Goal: Navigation & Orientation: Find specific page/section

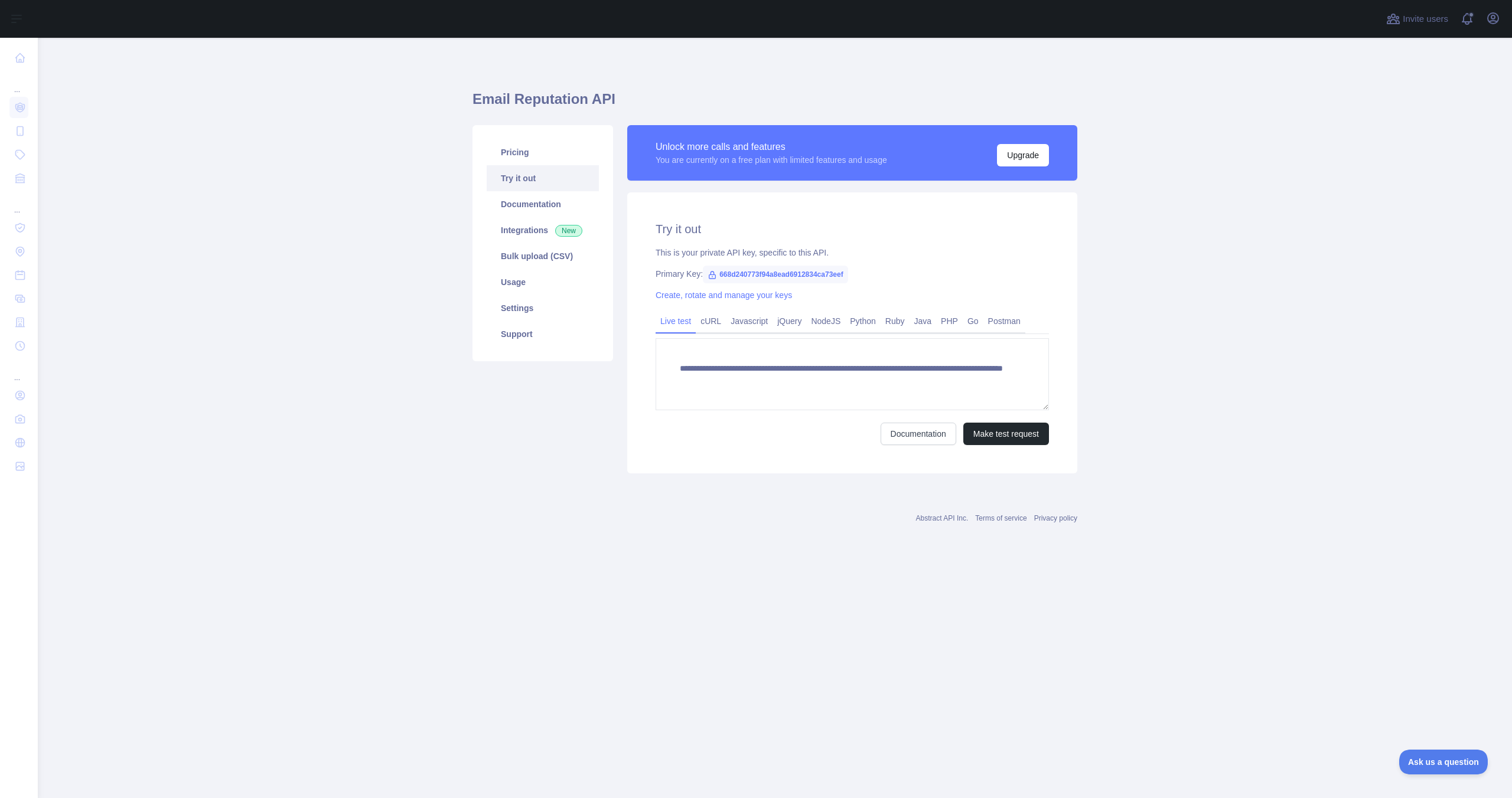
drag, startPoint x: 723, startPoint y: 275, endPoint x: 770, endPoint y: 278, distance: 47.1
click at [772, 278] on span "668d240773f94a8ead6912834ca73eef" at bounding box center [776, 274] width 145 height 18
click at [770, 277] on span "668d240773f94a8ead6912834ca73eef" at bounding box center [776, 274] width 145 height 18
drag, startPoint x: 770, startPoint y: 277, endPoint x: 759, endPoint y: 276, distance: 11.0
click at [760, 276] on span "668d240773f94a8ead6912834ca73eef" at bounding box center [776, 274] width 145 height 18
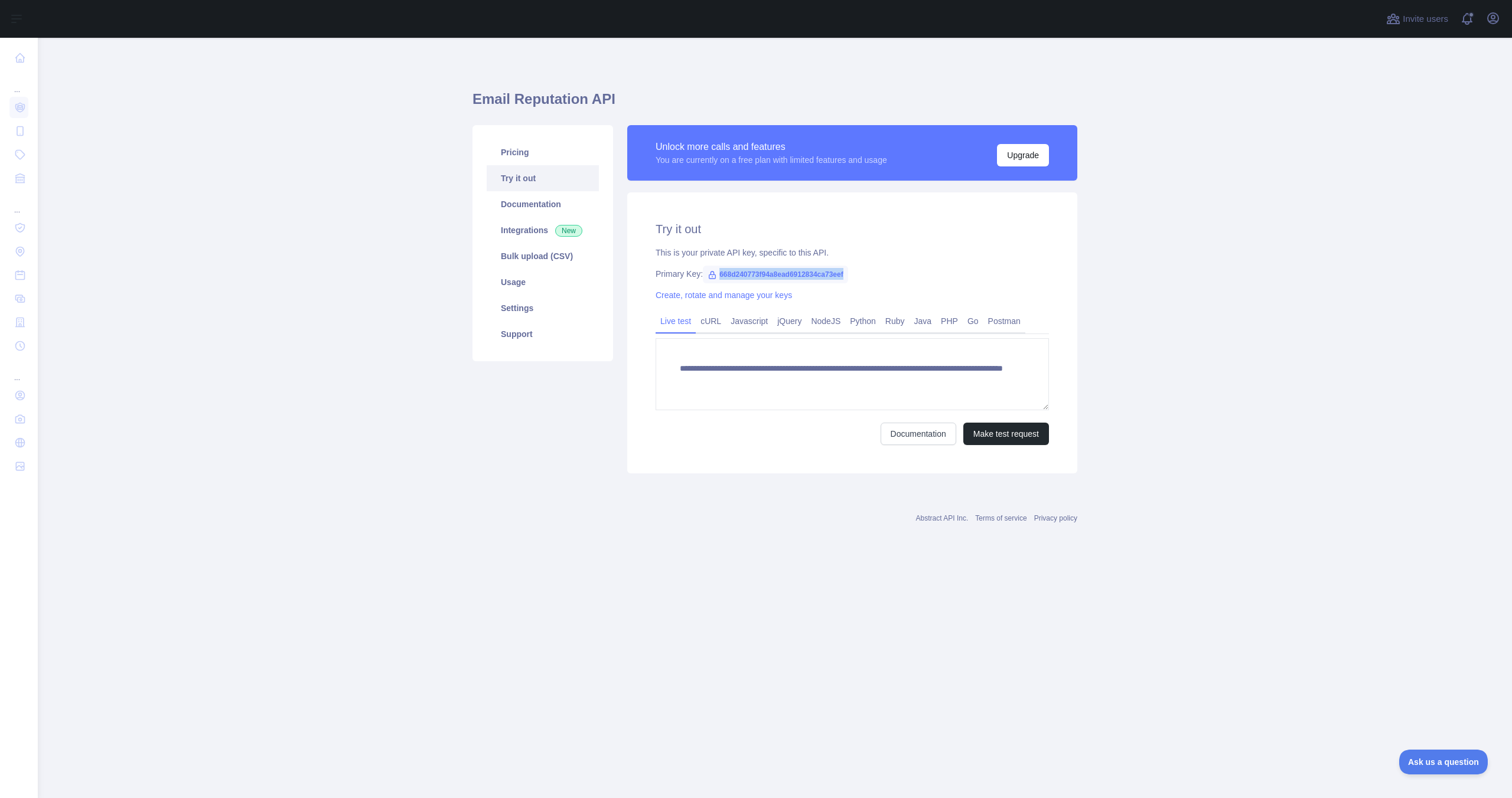
copy span "668d240773f94a8ead6912834ca73eef"
click at [708, 274] on icon at bounding box center [713, 275] width 10 height 10
copy span "668d240773f94a8ead6912834ca73eef"
click at [661, 271] on div "Primary Key: 668d240773f94a8ead6912834ca73eef" at bounding box center [852, 274] width 393 height 12
click at [709, 323] on link "cURL" at bounding box center [711, 320] width 30 height 19
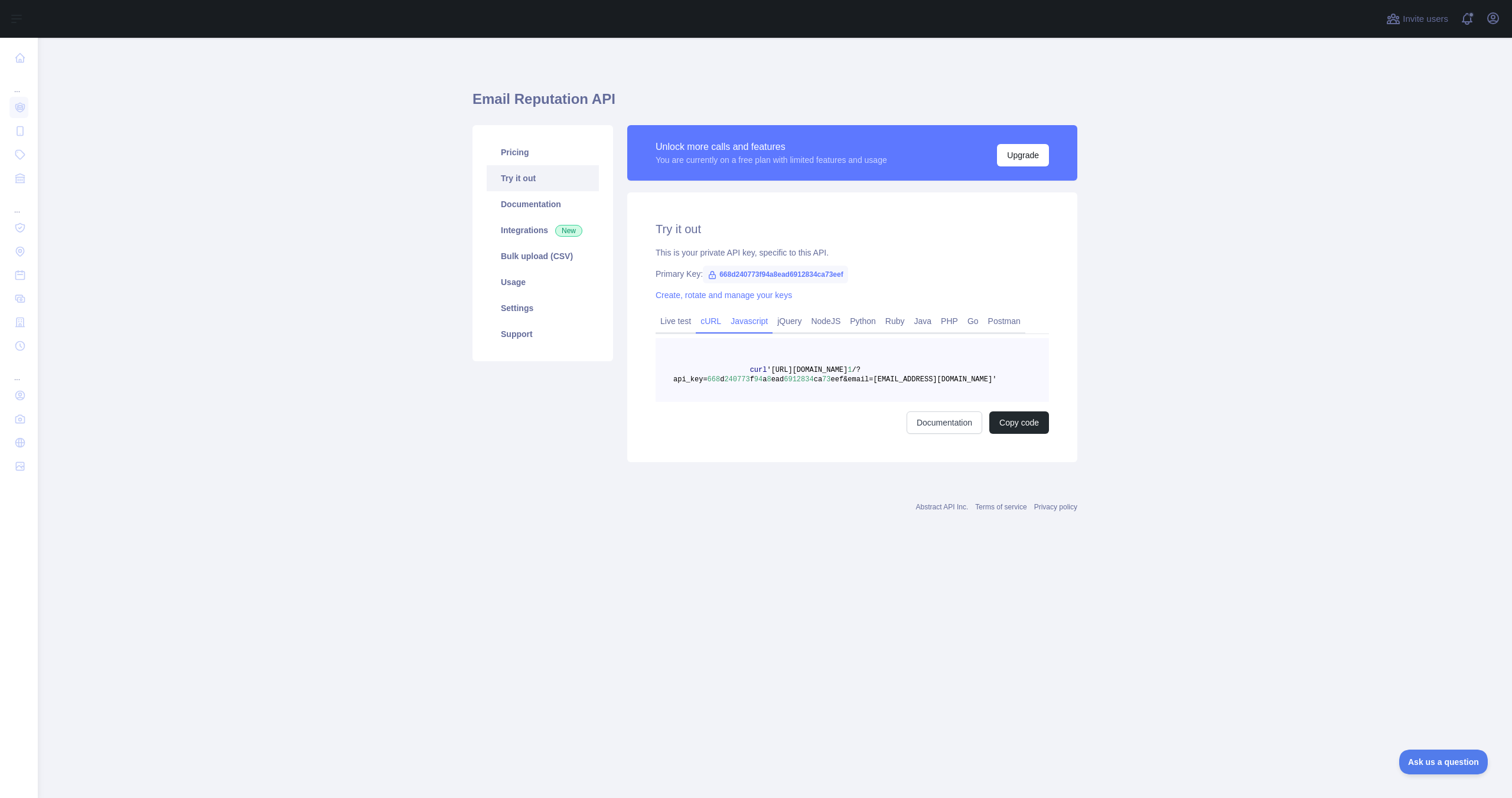
click at [750, 323] on link "Javascript" at bounding box center [748, 320] width 46 height 19
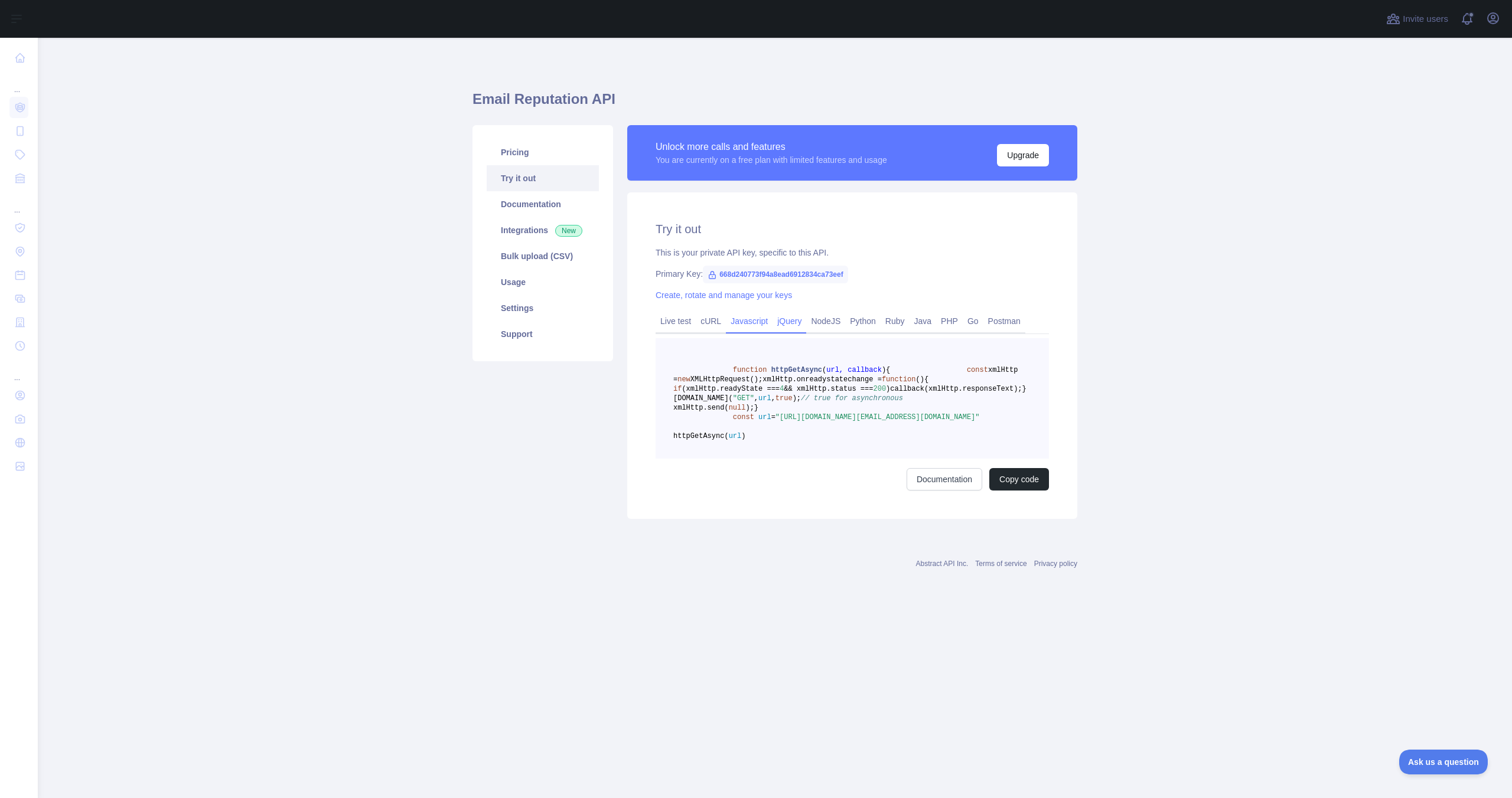
click at [790, 323] on link "jQuery" at bounding box center [789, 320] width 33 height 19
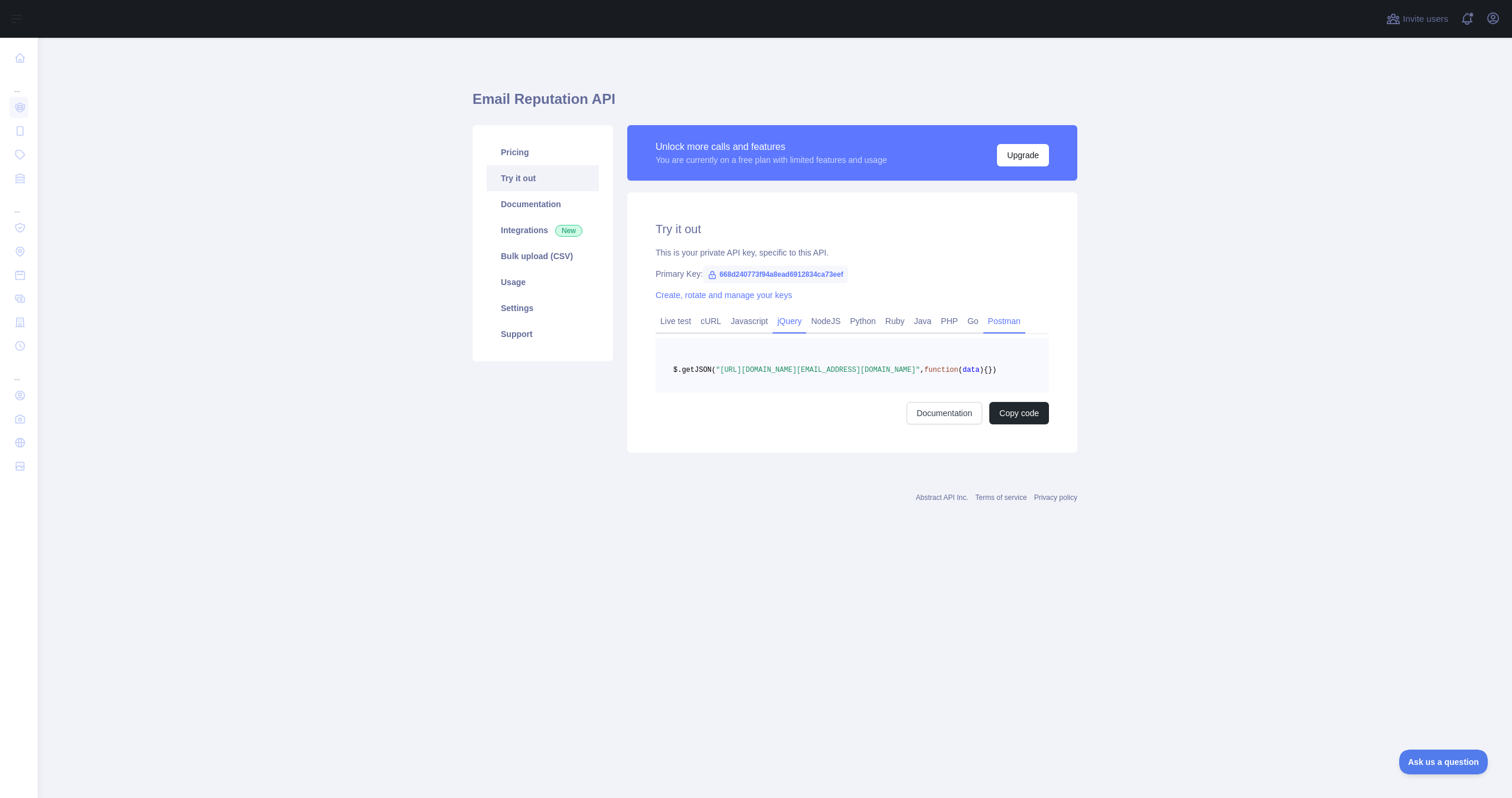
click at [1025, 324] on link "Postman" at bounding box center [1004, 320] width 42 height 19
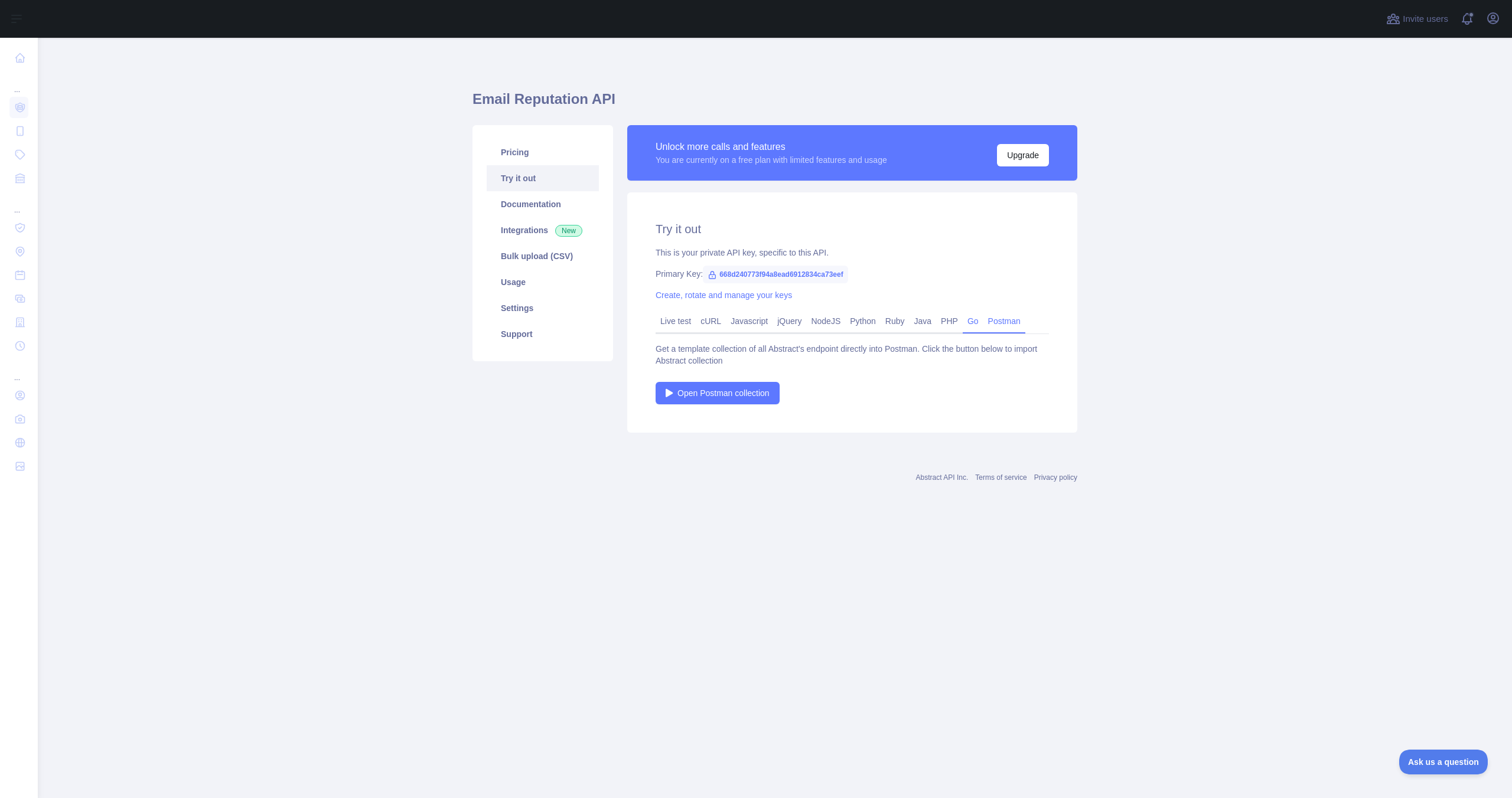
click at [979, 323] on link "Go" at bounding box center [972, 320] width 21 height 19
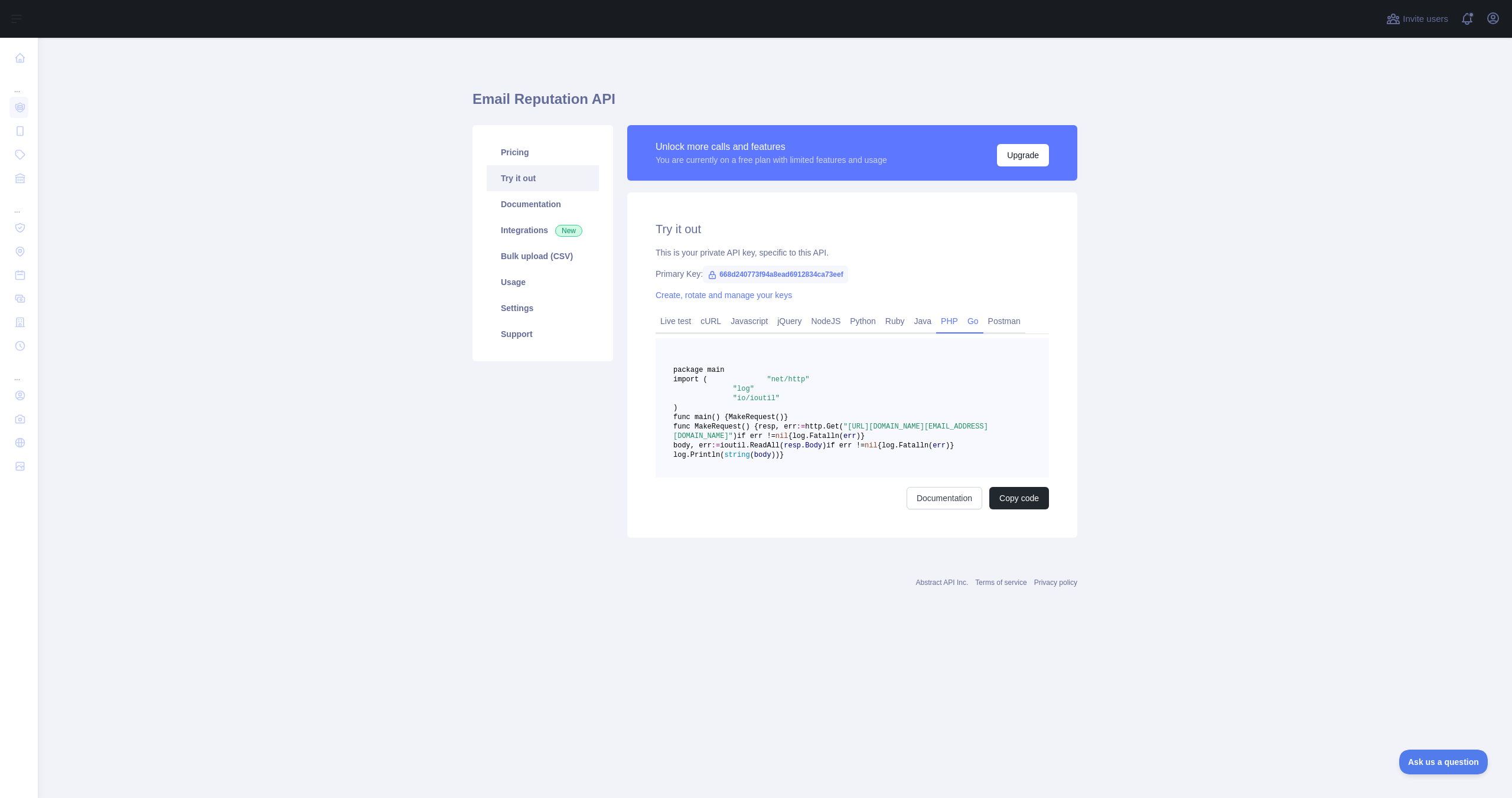
click at [960, 323] on link "PHP" at bounding box center [949, 320] width 27 height 19
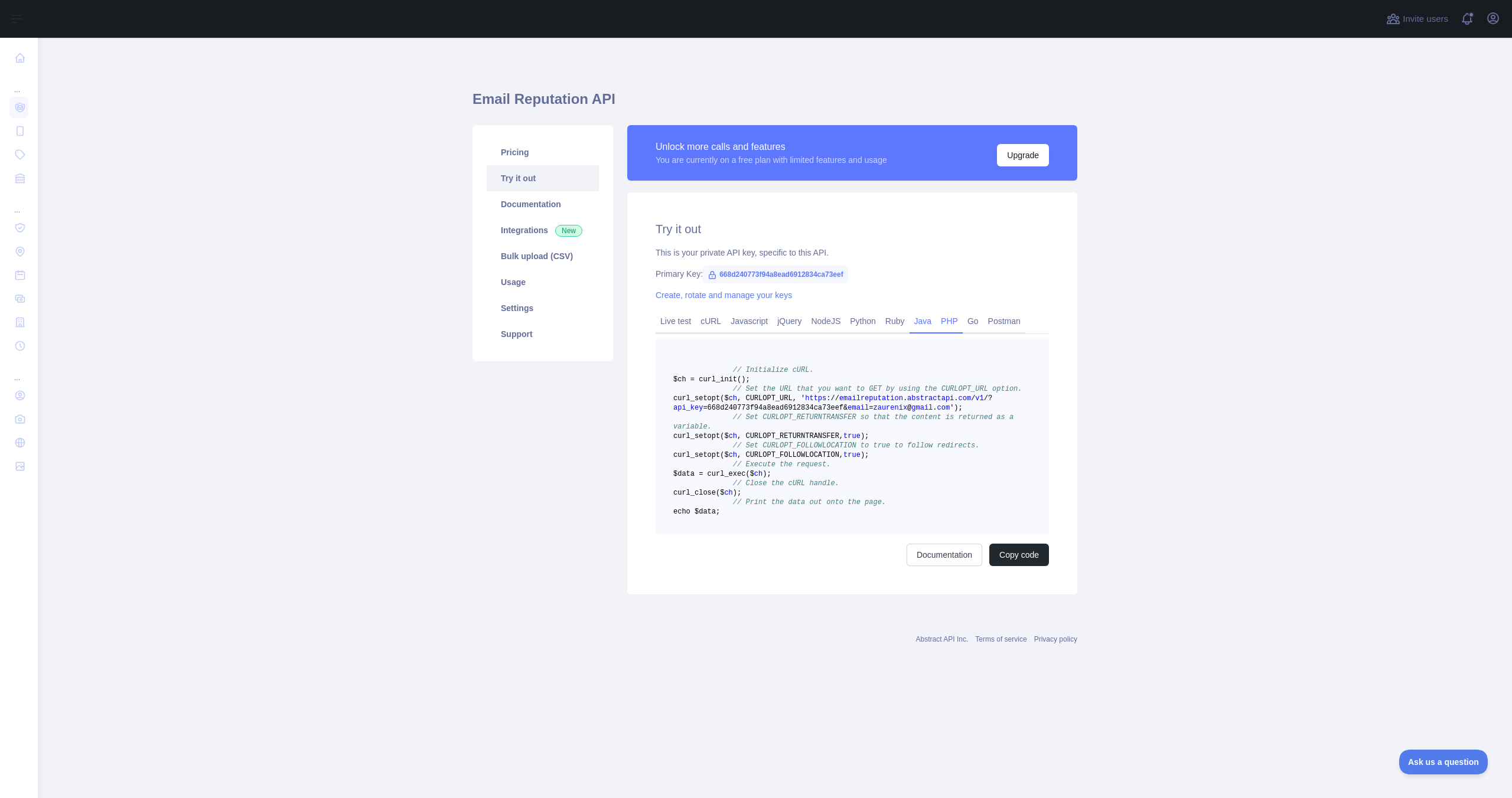
click at [919, 322] on link "Java" at bounding box center [923, 320] width 28 height 19
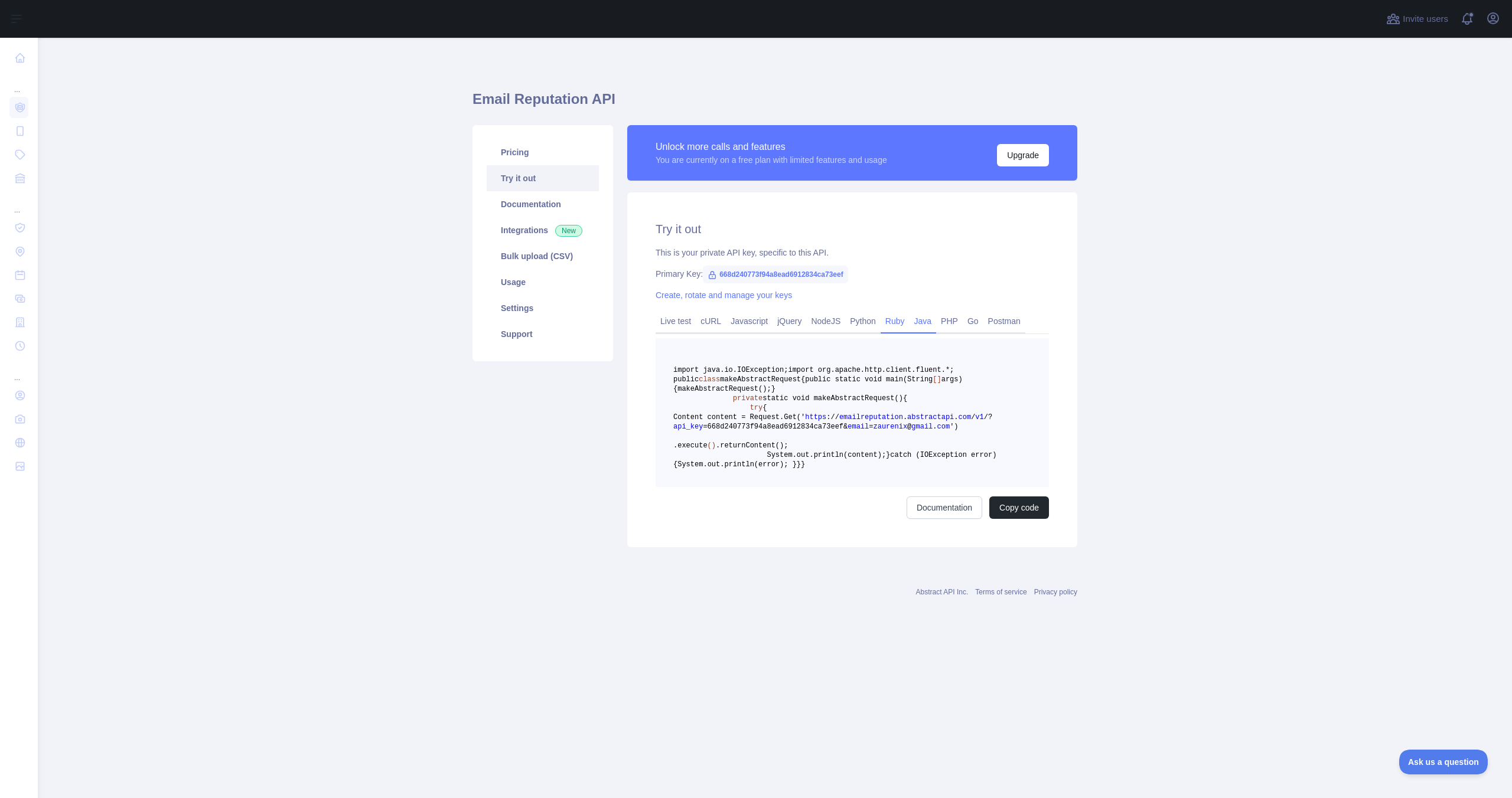
click at [899, 321] on link "Ruby" at bounding box center [895, 320] width 29 height 19
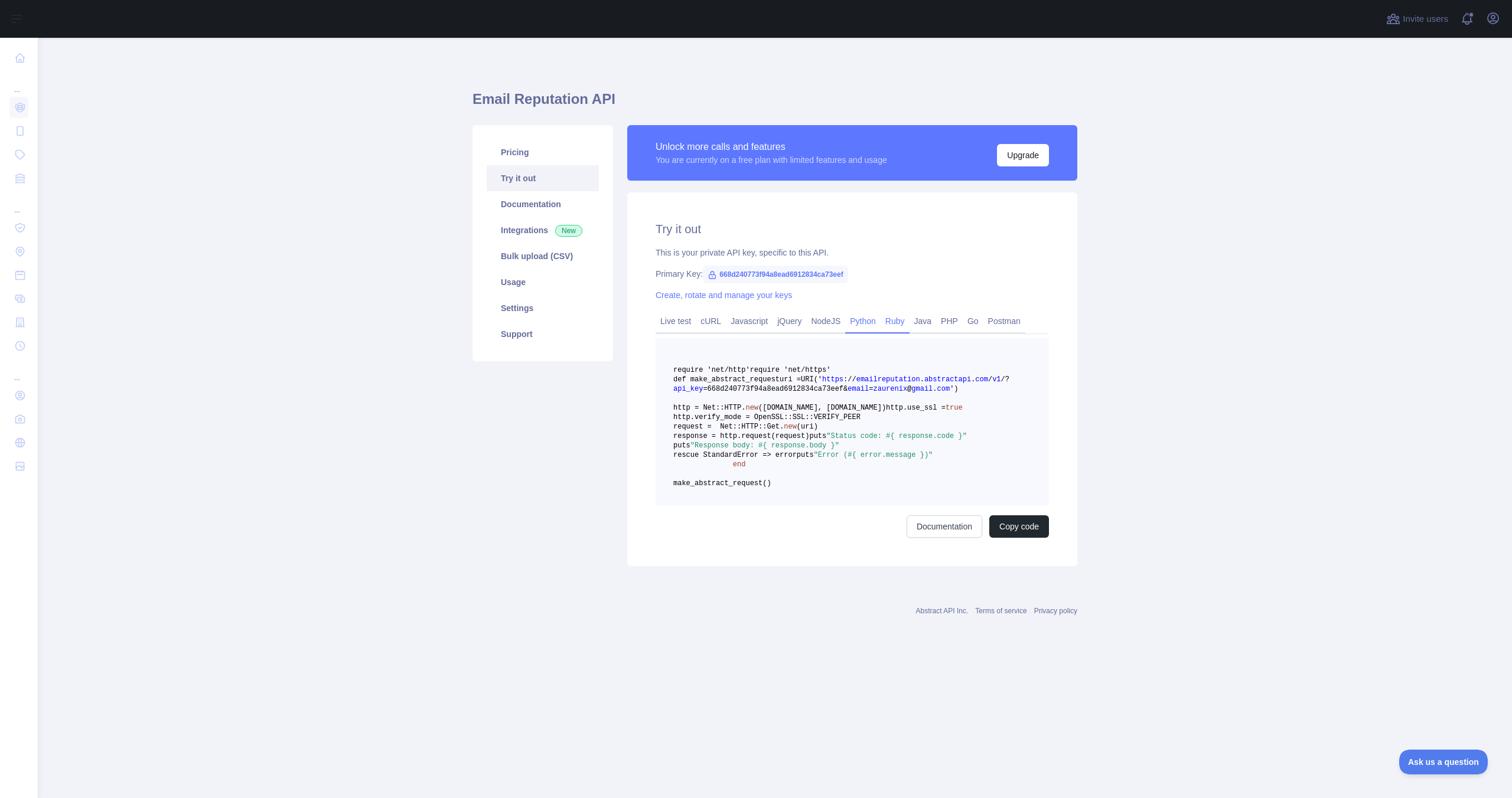
click at [858, 322] on link "Python" at bounding box center [863, 320] width 35 height 19
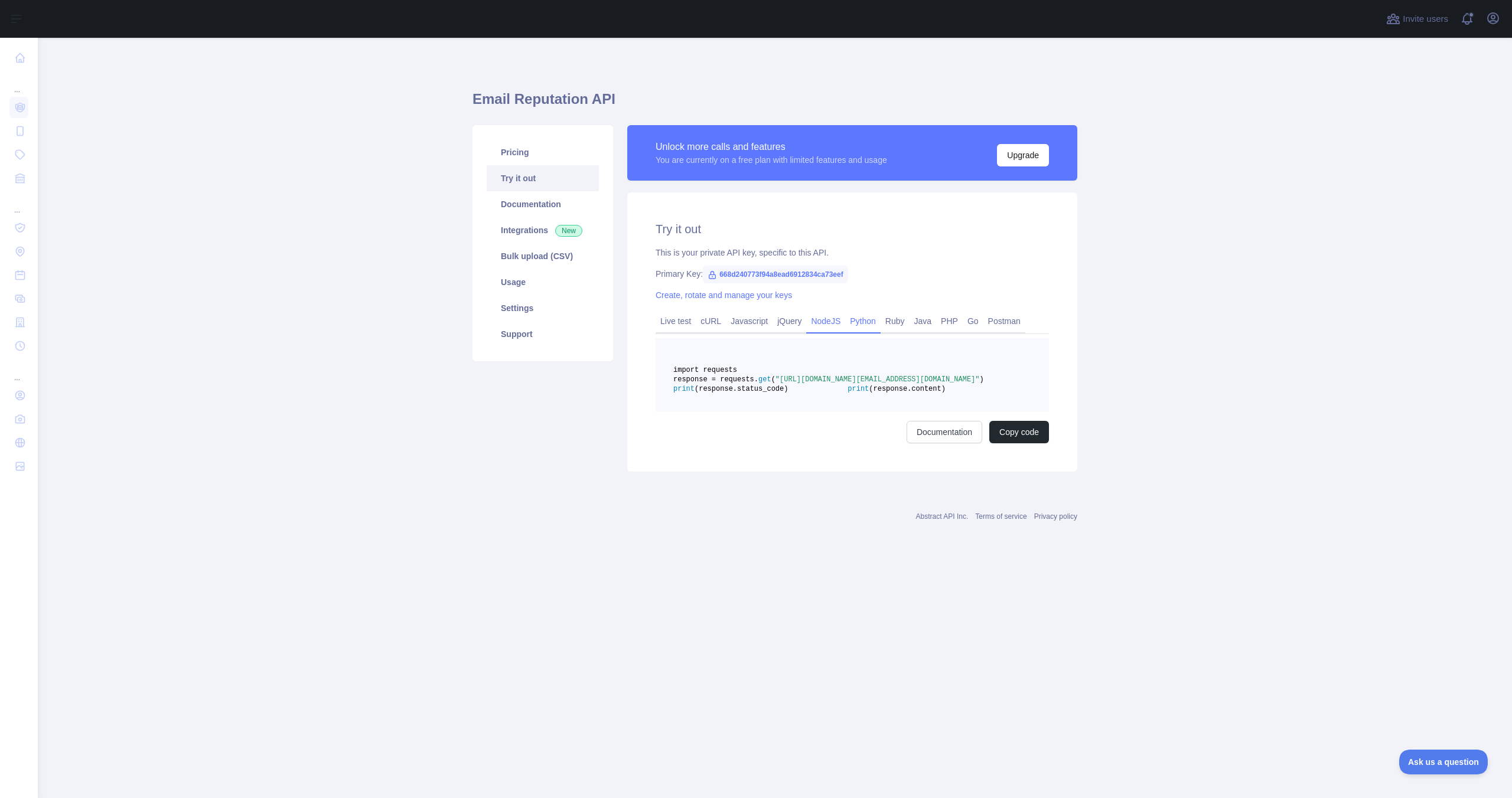
click at [813, 326] on link "NodeJS" at bounding box center [826, 320] width 39 height 19
click at [781, 323] on link "jQuery" at bounding box center [789, 320] width 33 height 19
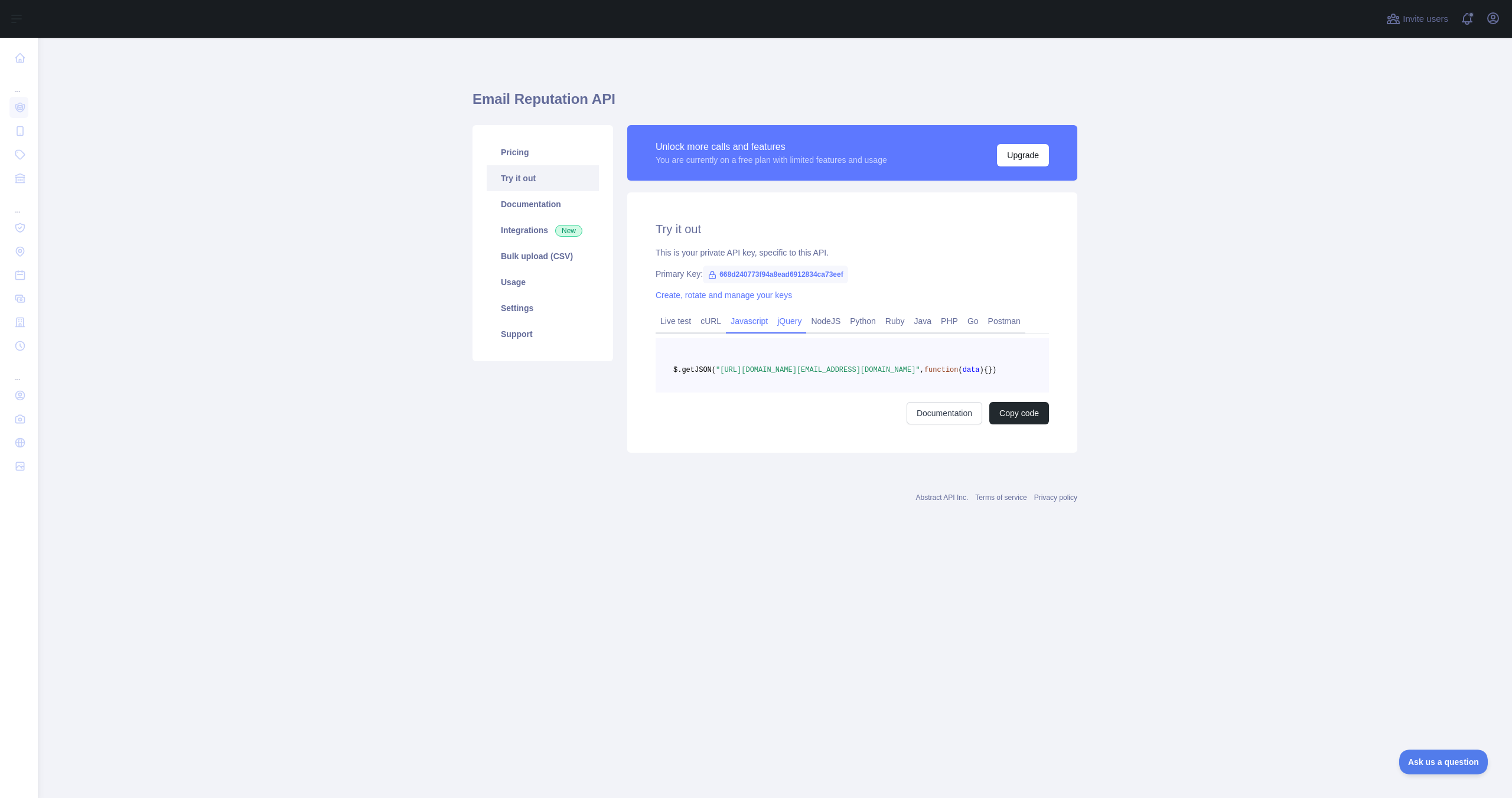
click at [737, 326] on link "Javascript" at bounding box center [748, 320] width 46 height 19
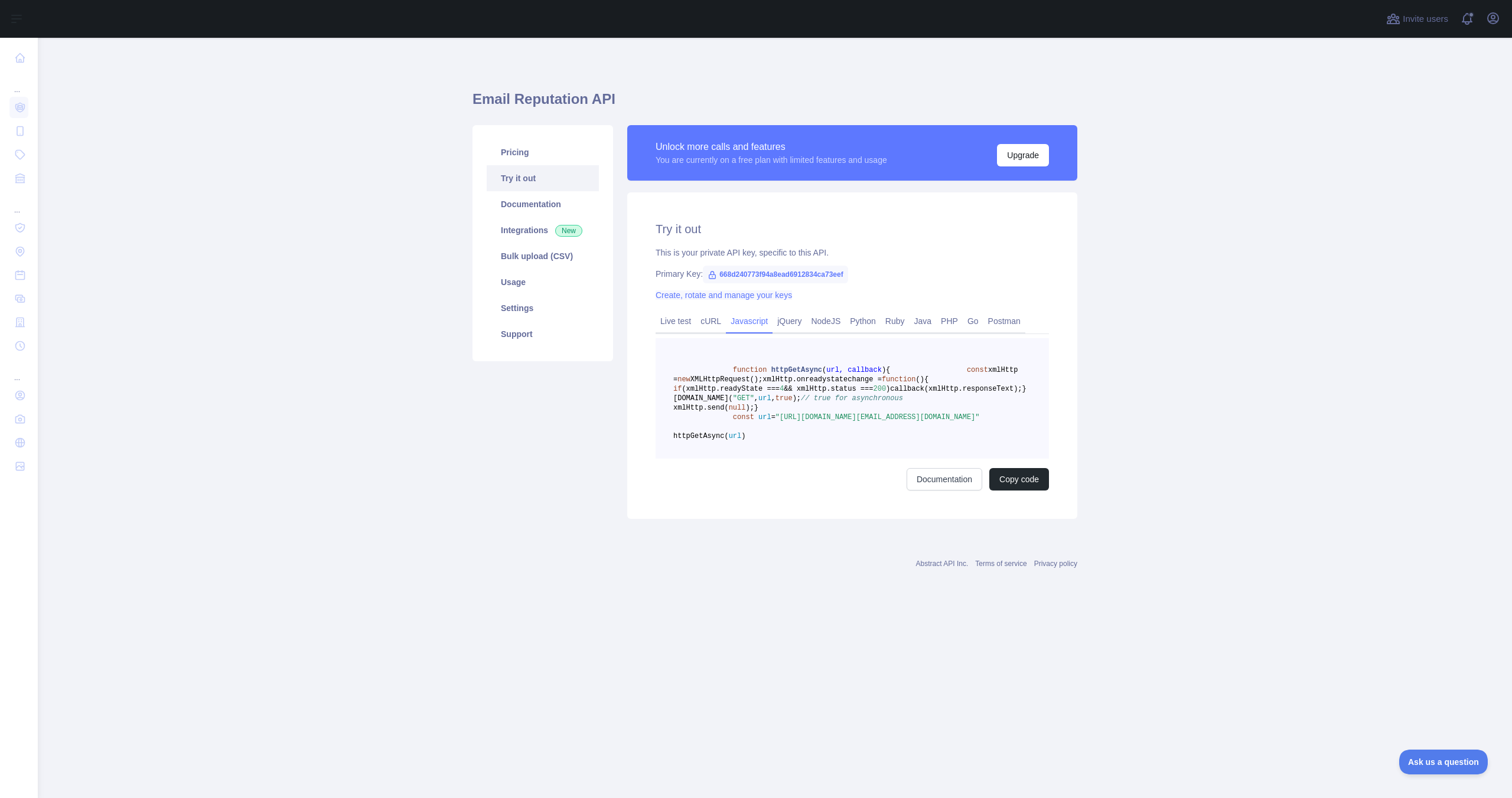
click at [687, 299] on link "Create, rotate and manage your keys" at bounding box center [724, 296] width 137 height 10
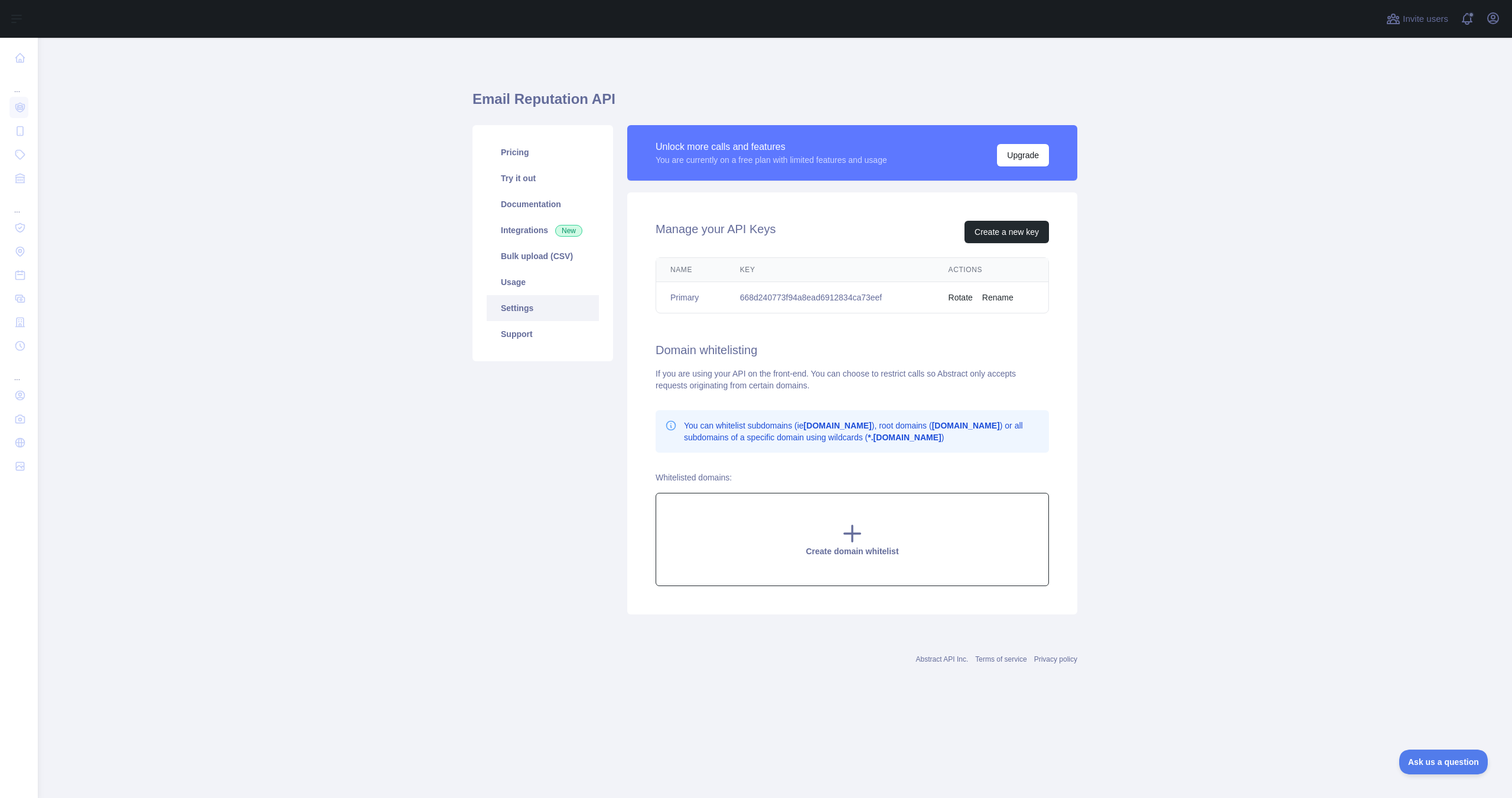
click at [858, 535] on icon at bounding box center [852, 534] width 16 height 16
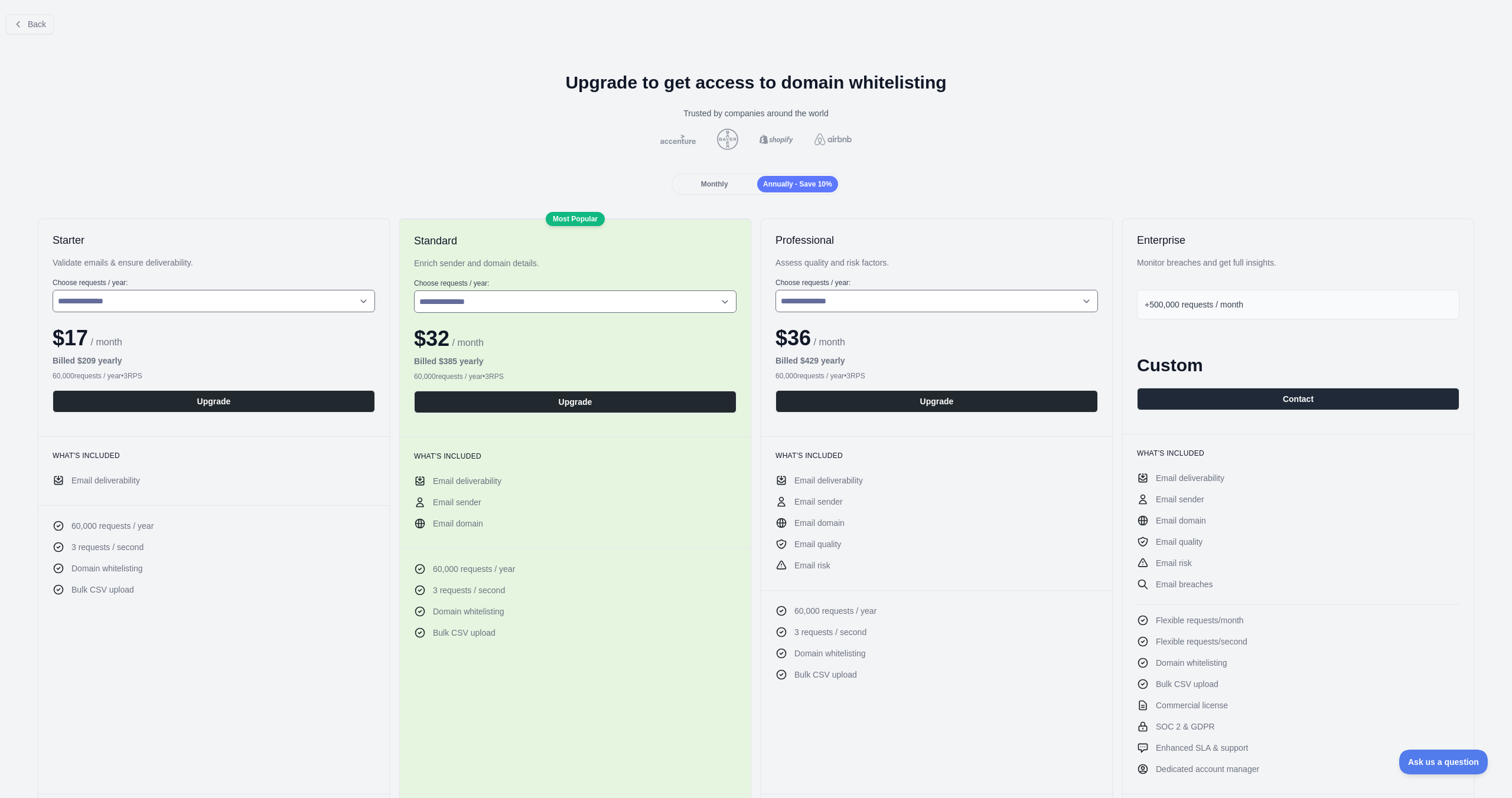
click at [703, 189] on div "Monthly" at bounding box center [714, 184] width 81 height 17
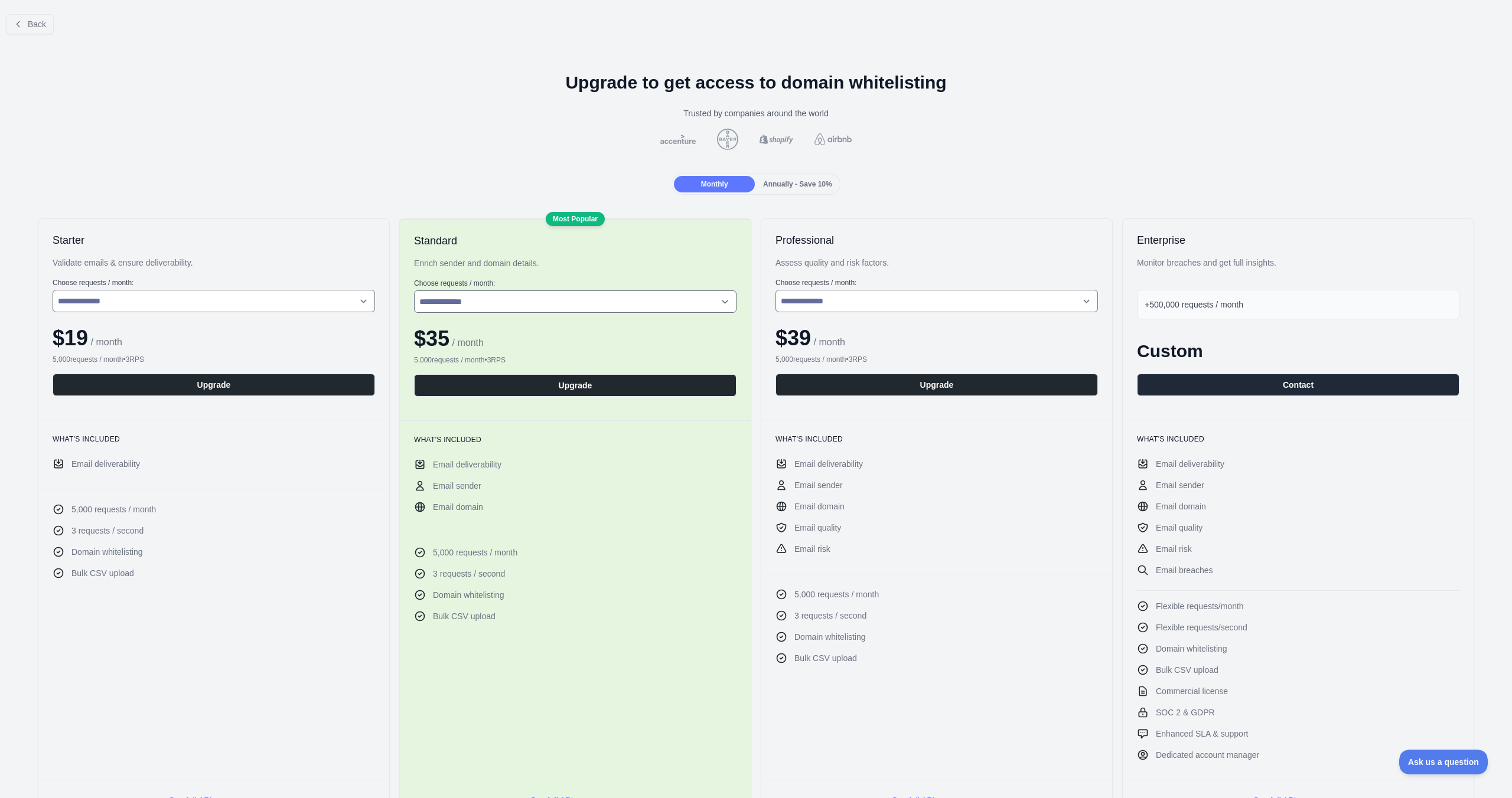
click at [778, 184] on span "Annually - Save 10%" at bounding box center [797, 184] width 69 height 8
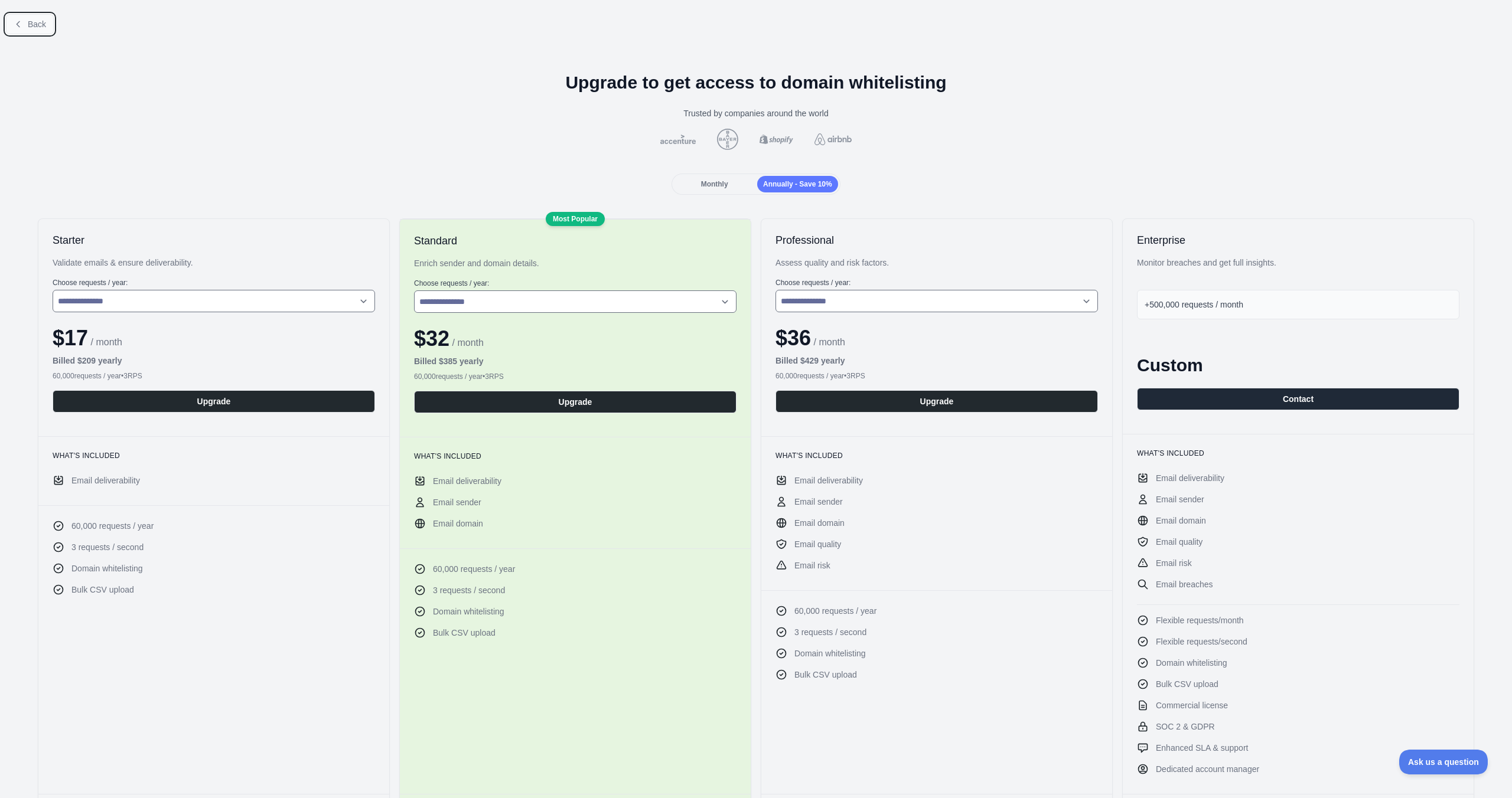
click at [22, 20] on icon at bounding box center [19, 25] width 10 height 10
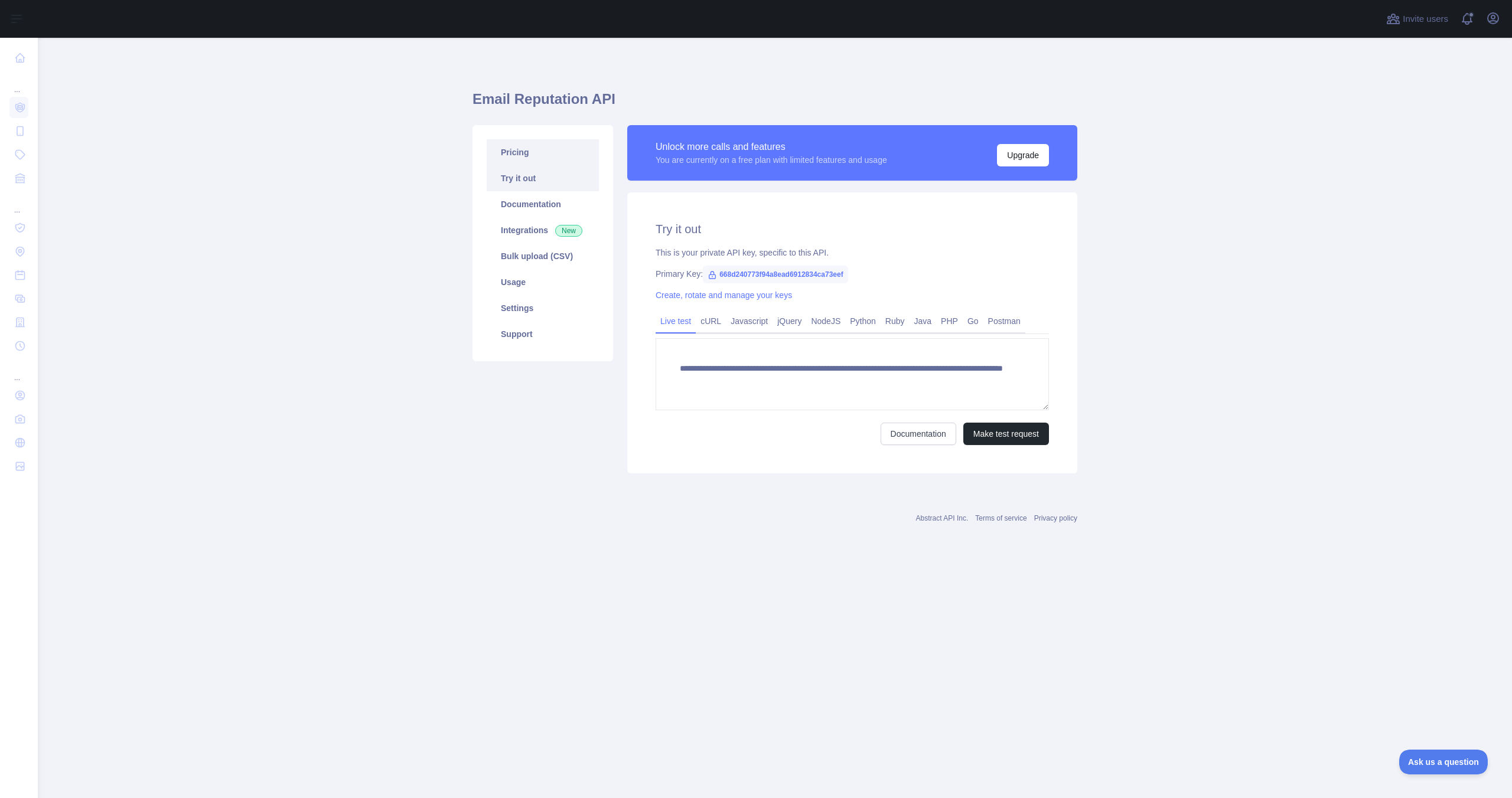
click at [537, 149] on link "Pricing" at bounding box center [543, 152] width 112 height 26
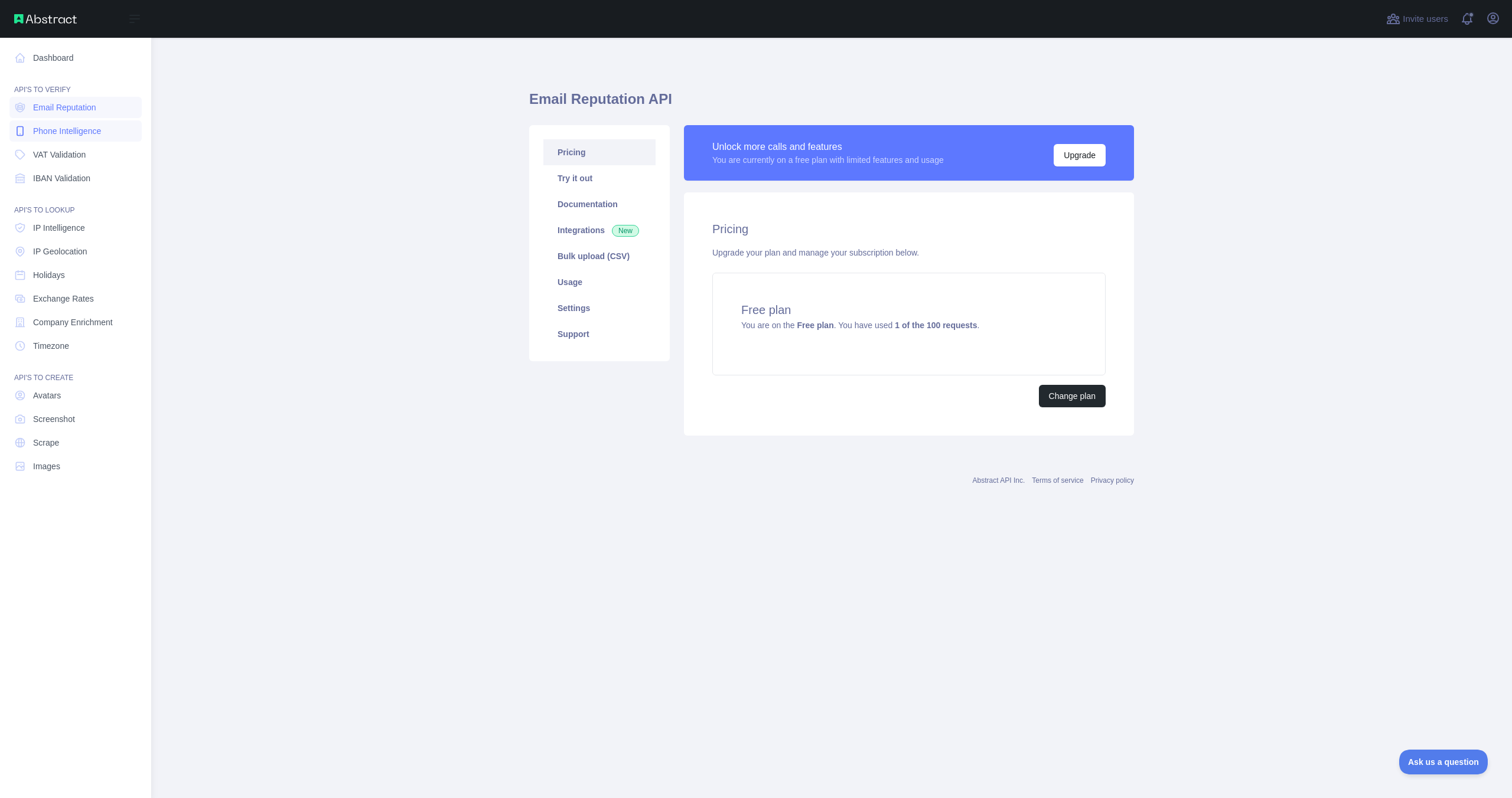
click at [87, 127] on span "Phone Intelligence" at bounding box center [67, 131] width 68 height 12
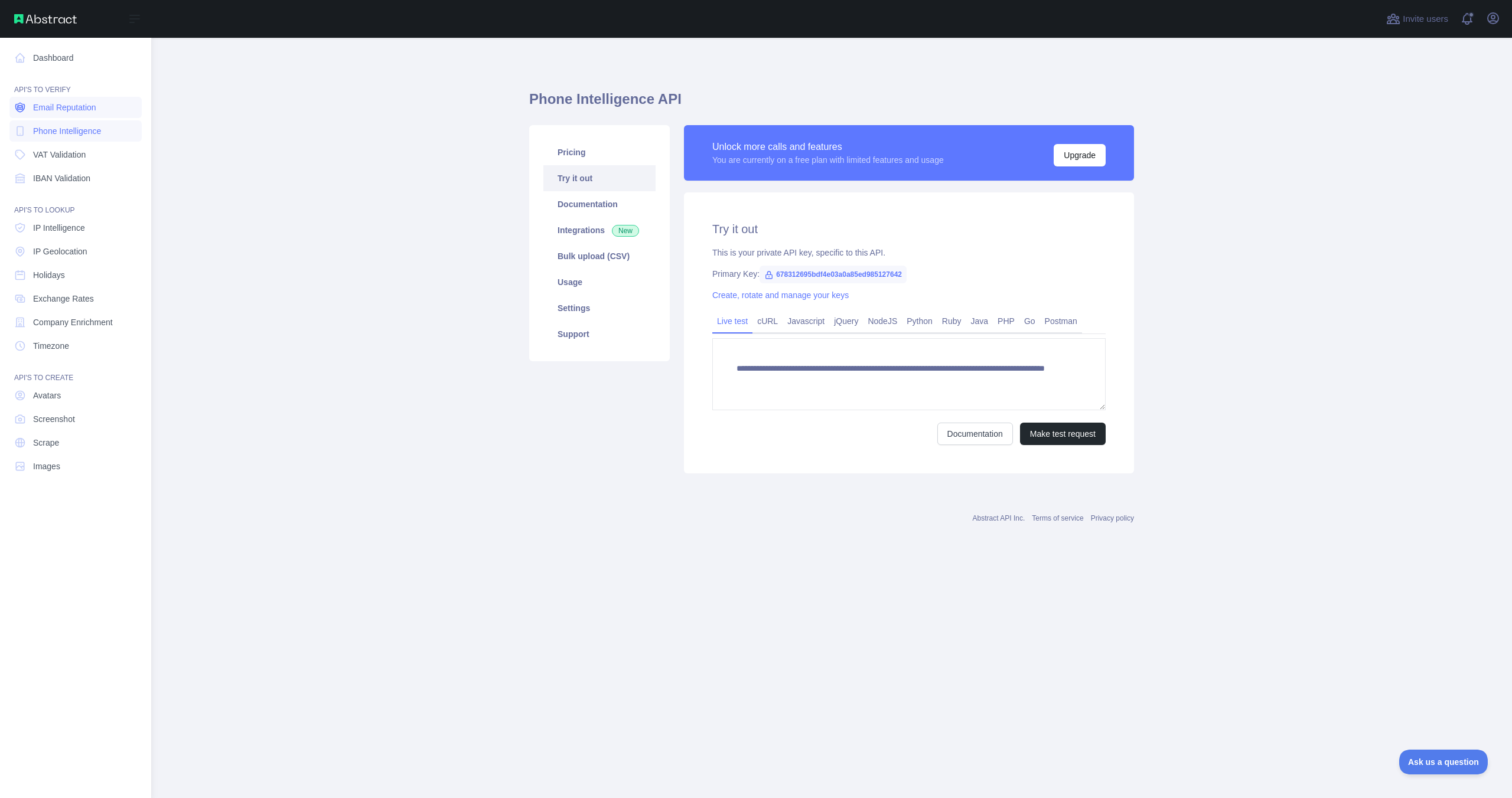
click at [78, 114] on link "Email Reputation" at bounding box center [76, 108] width 133 height 22
click at [81, 139] on link "Phone Intelligence" at bounding box center [76, 132] width 133 height 22
click at [63, 110] on span "Email Reputation" at bounding box center [65, 107] width 63 height 12
